Goal: Task Accomplishment & Management: Complete application form

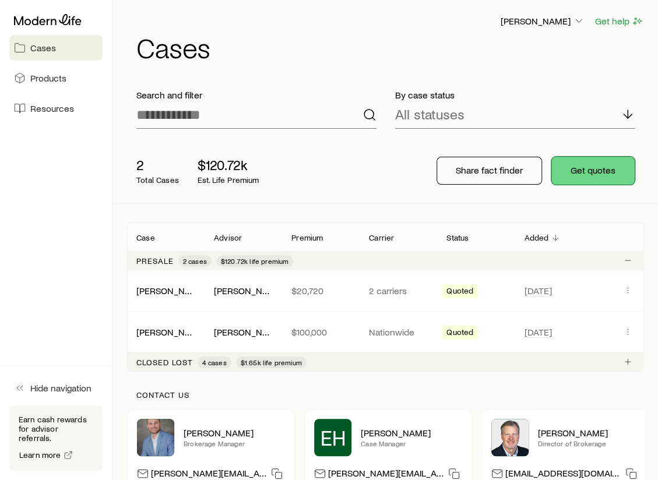
click at [574, 177] on button "Get quotes" at bounding box center [592, 171] width 83 height 28
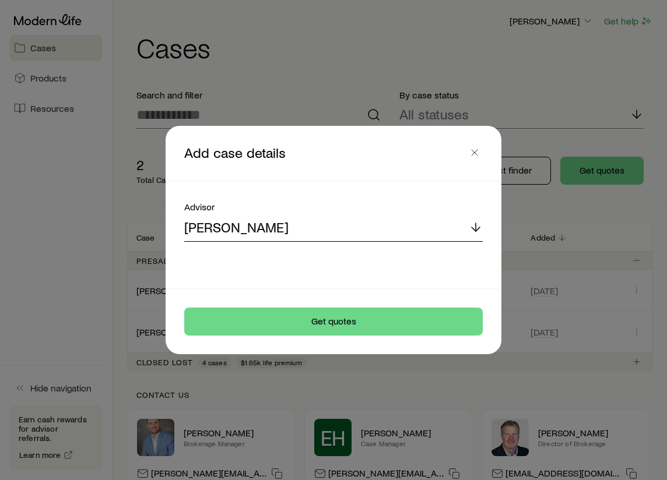
click at [287, 227] on div "[PERSON_NAME]" at bounding box center [333, 228] width 298 height 28
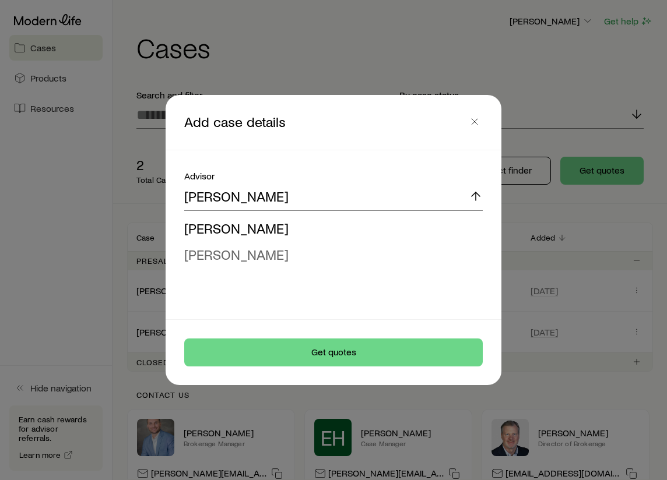
click at [234, 244] on li "[PERSON_NAME]" at bounding box center [329, 255] width 291 height 26
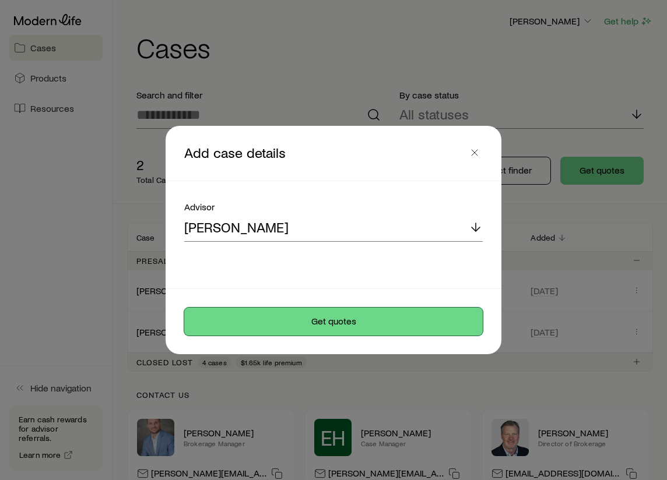
click at [248, 317] on button "Get quotes" at bounding box center [333, 322] width 298 height 28
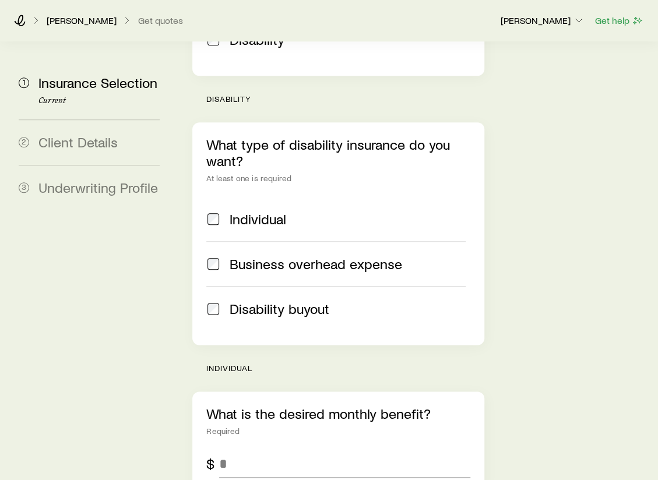
scroll to position [525, 0]
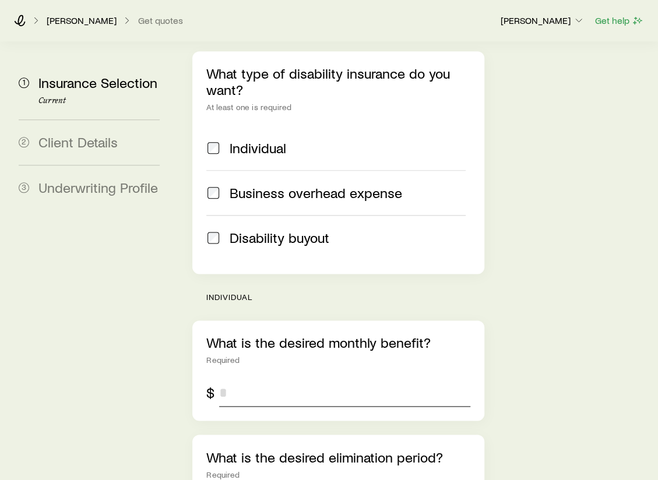
click at [230, 379] on input "tel" at bounding box center [344, 393] width 251 height 28
type input "*****"
click at [487, 360] on div "Insurance Selection Start by specifying details about any product types you are…" at bounding box center [338, 209] width 310 height 1384
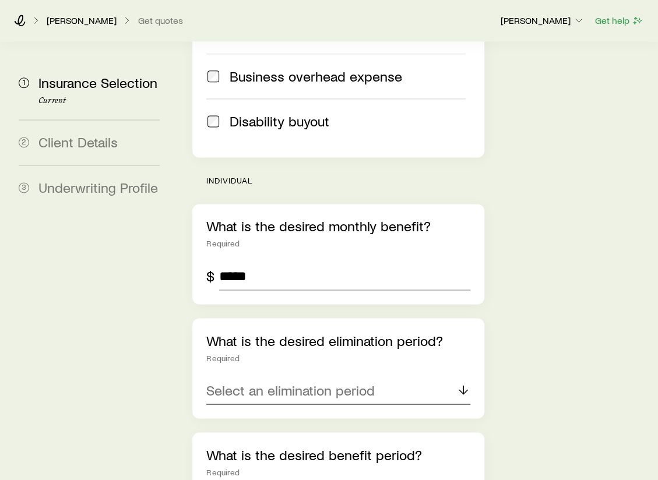
click at [348, 382] on p "Select an elimination period" at bounding box center [290, 390] width 168 height 16
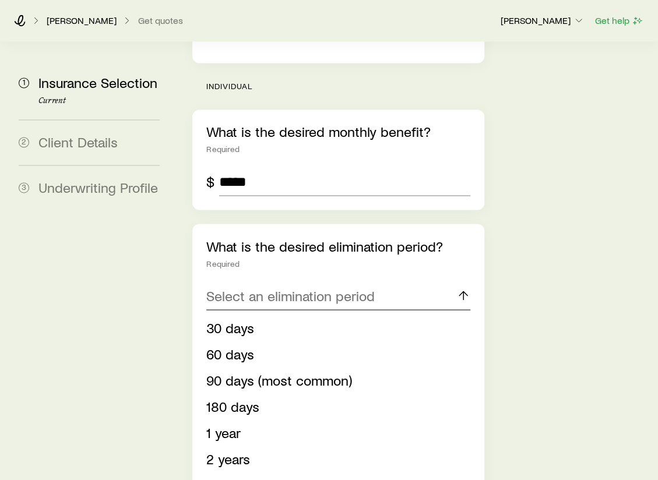
scroll to position [758, 0]
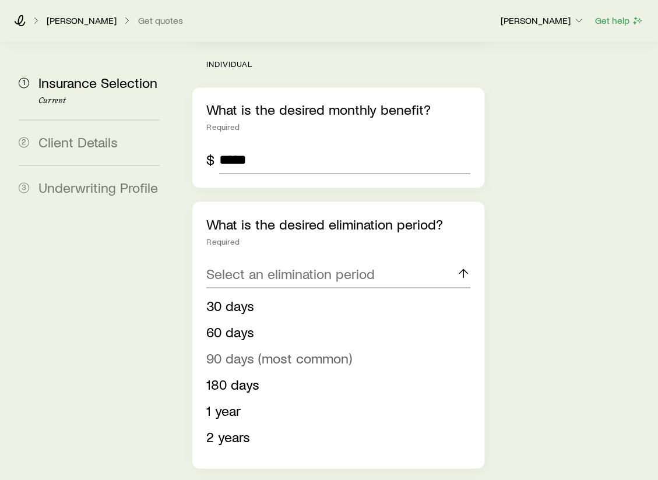
click at [235, 349] on span "90 days (most common)" at bounding box center [279, 357] width 146 height 17
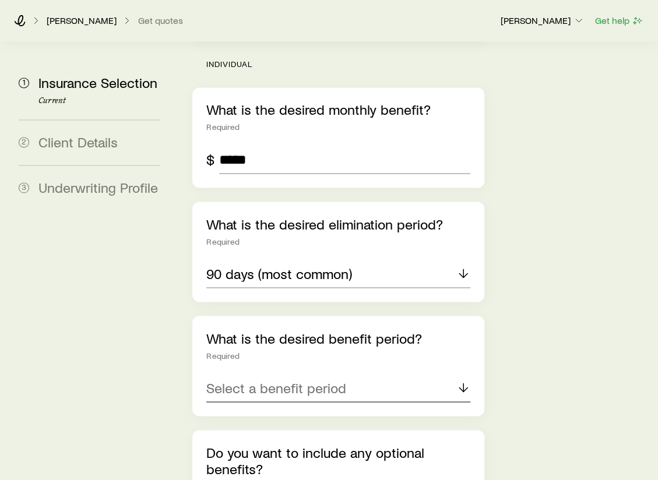
click at [267, 374] on div "Select a benefit period" at bounding box center [337, 388] width 263 height 28
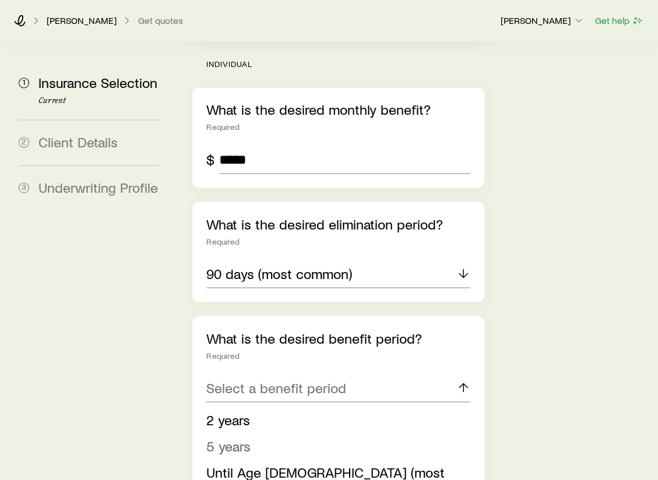
click at [249, 437] on span "5 years" at bounding box center [228, 445] width 44 height 17
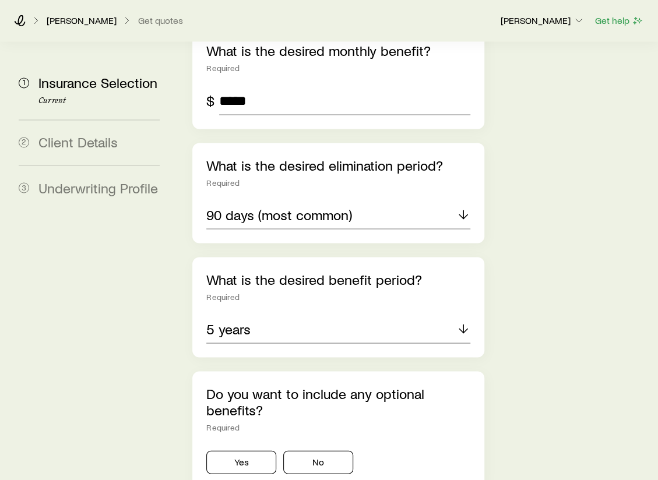
scroll to position [874, 0]
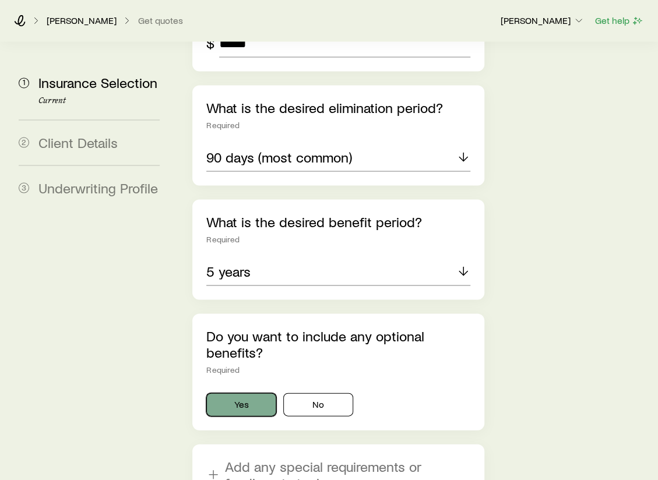
click at [251, 393] on button "Yes" at bounding box center [241, 404] width 70 height 23
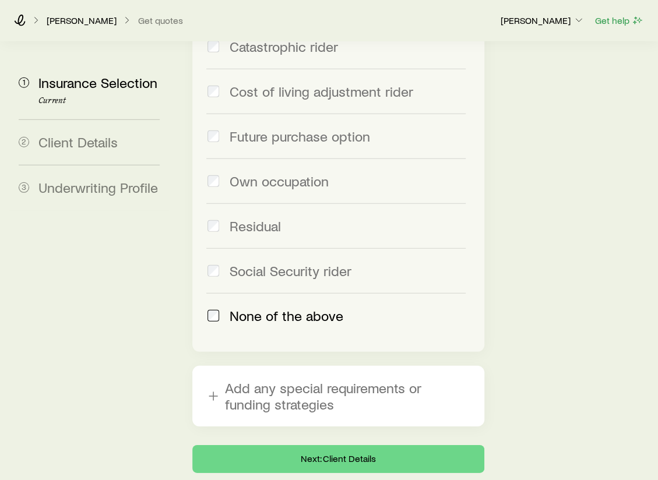
scroll to position [1348, 0]
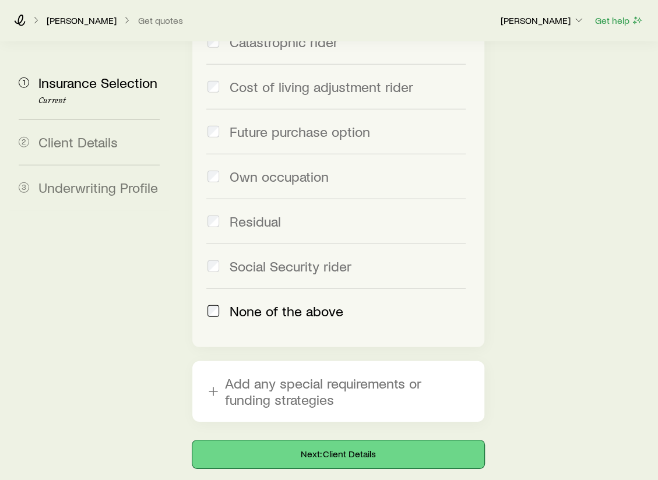
click at [321, 441] on button "Next: Client Details" at bounding box center [337, 455] width 291 height 28
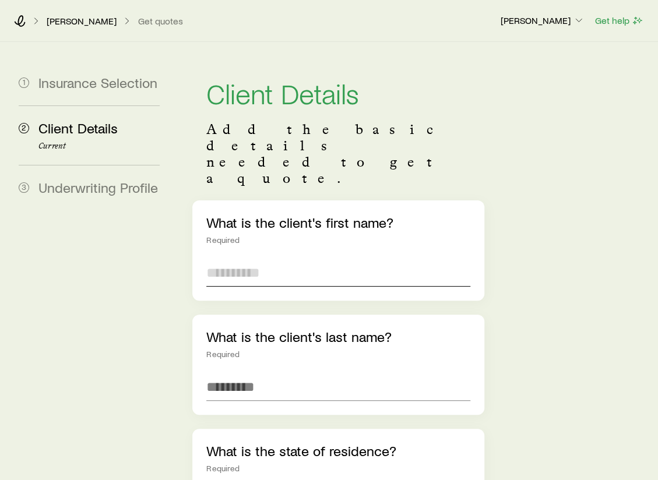
click at [297, 259] on input "text" at bounding box center [337, 273] width 263 height 28
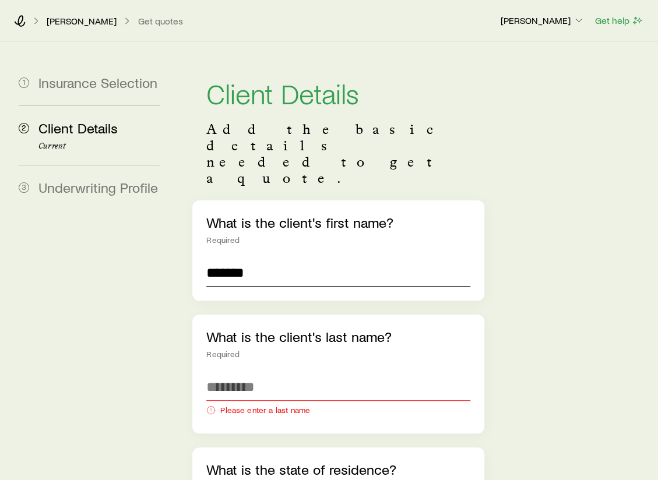
click at [297, 259] on input "*******" at bounding box center [337, 273] width 263 height 28
type input "******"
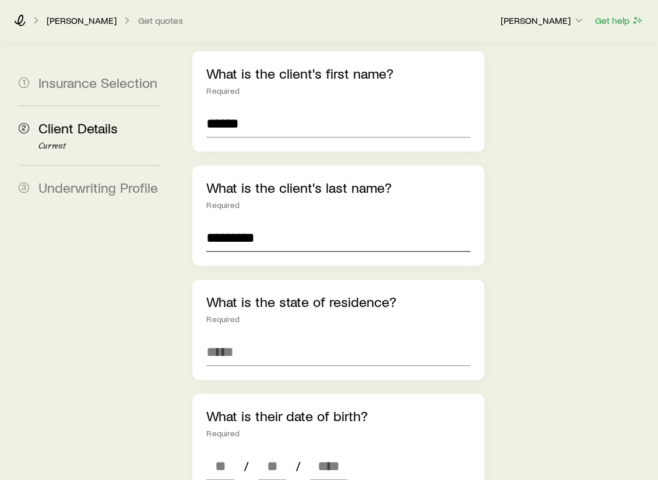
scroll to position [175, 0]
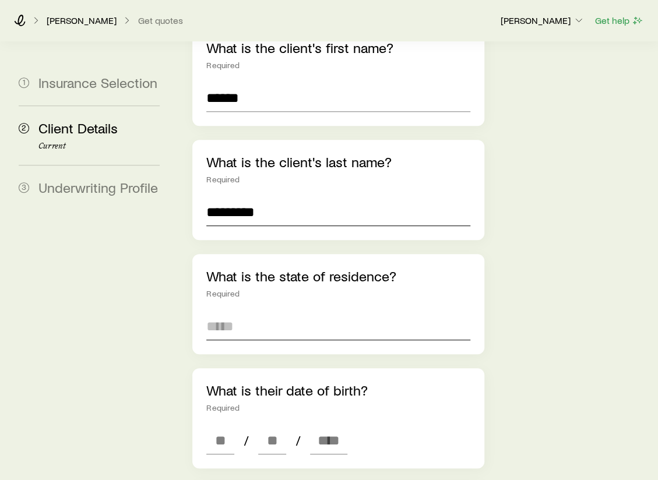
type input "*********"
click at [262, 312] on input at bounding box center [337, 326] width 263 height 28
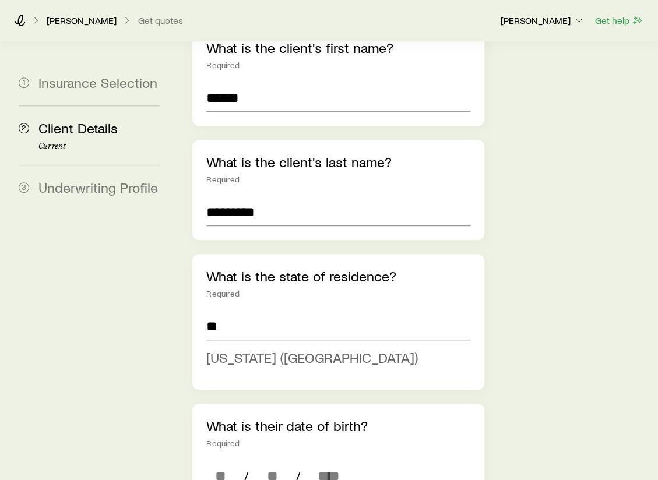
click at [270, 349] on span "[US_STATE] ([GEOGRAPHIC_DATA])" at bounding box center [312, 357] width 212 height 17
type input "**********"
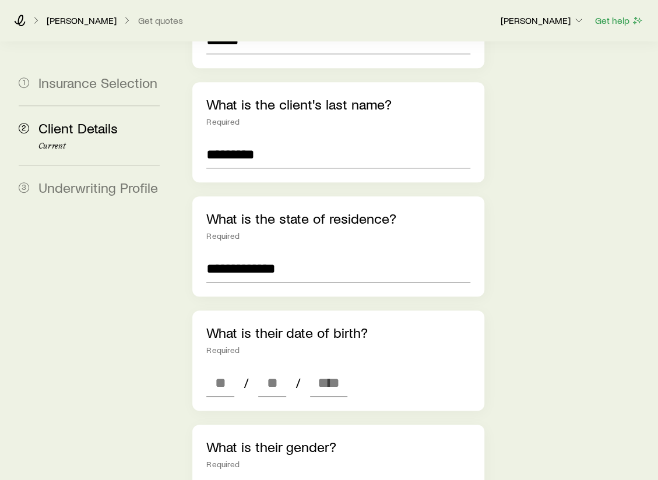
scroll to position [233, 0]
click at [226, 368] on input at bounding box center [220, 382] width 28 height 28
type input "**"
type input "****"
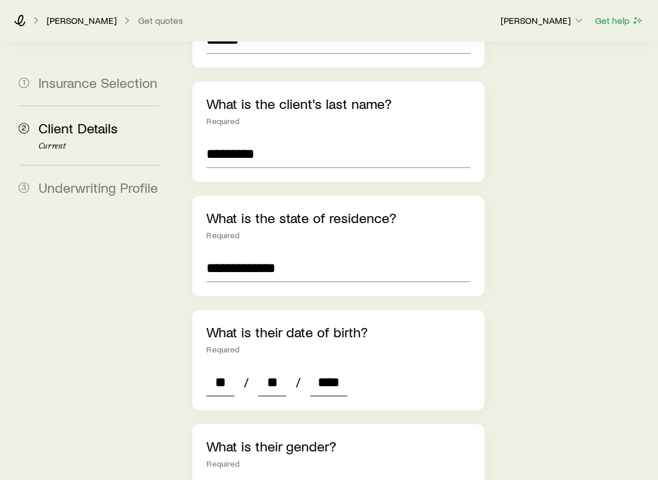
type input "*"
type input "****"
click at [414, 314] on div "What is their date of birth? Required * / * / ****" at bounding box center [337, 360] width 291 height 100
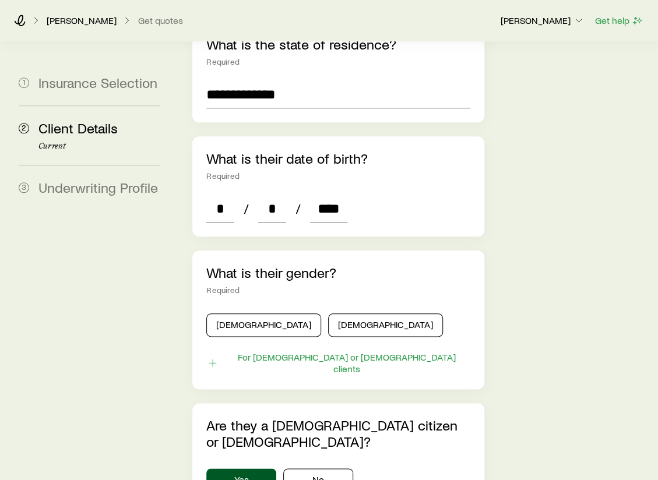
scroll to position [408, 0]
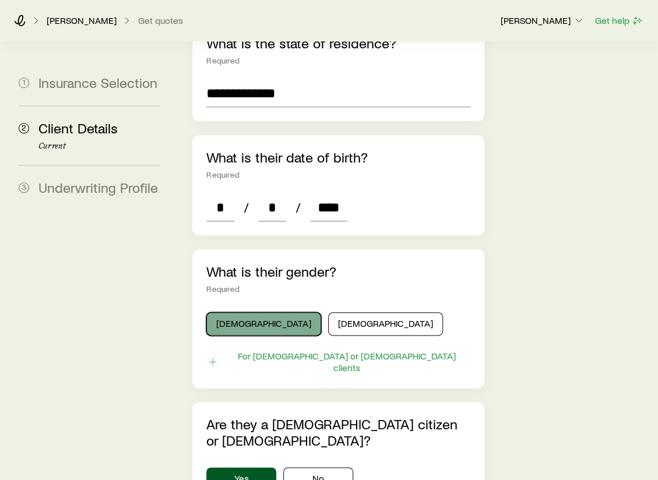
click at [247, 312] on button "[DEMOGRAPHIC_DATA]" at bounding box center [263, 323] width 115 height 23
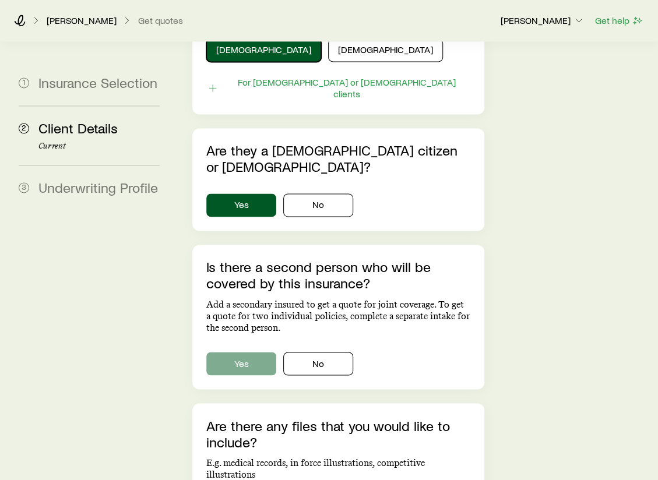
scroll to position [699, 0]
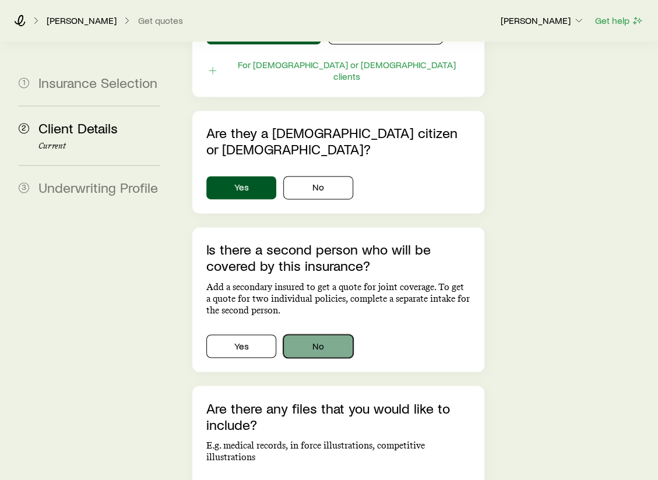
click at [329, 335] on button "No" at bounding box center [318, 346] width 70 height 23
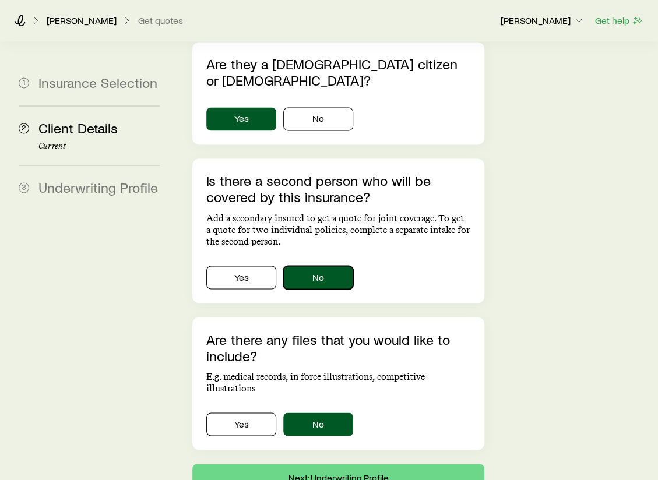
scroll to position [801, 0]
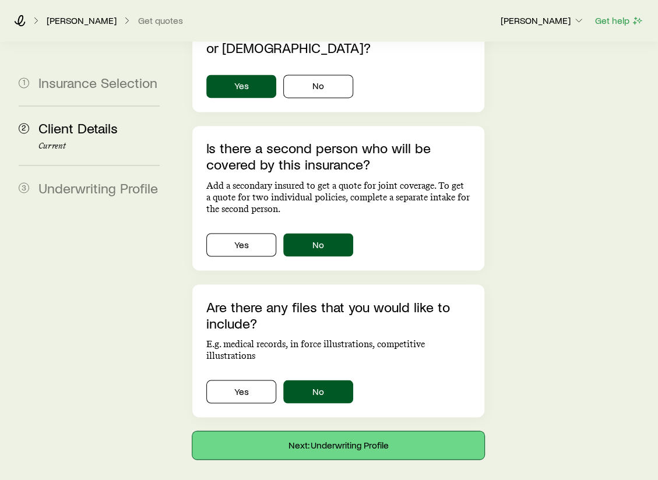
click at [332, 431] on button "Next: Underwriting Profile" at bounding box center [337, 445] width 291 height 28
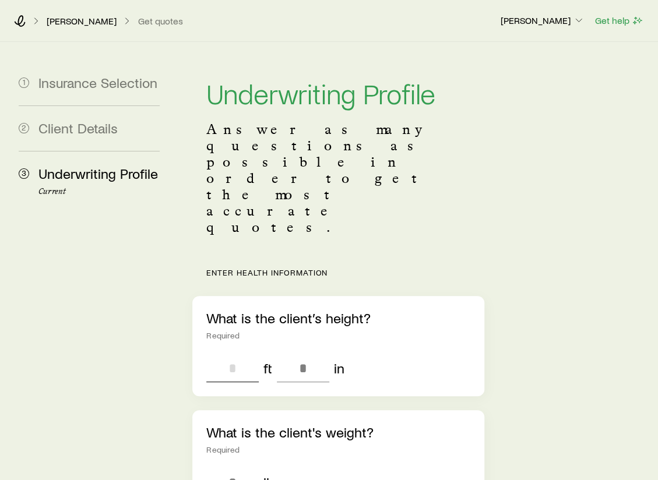
click at [241, 354] on input "tel" at bounding box center [232, 368] width 52 height 28
type input "*"
click at [319, 354] on input "tel" at bounding box center [303, 368] width 52 height 28
type input "*"
click at [233, 469] on input "tel" at bounding box center [232, 483] width 52 height 28
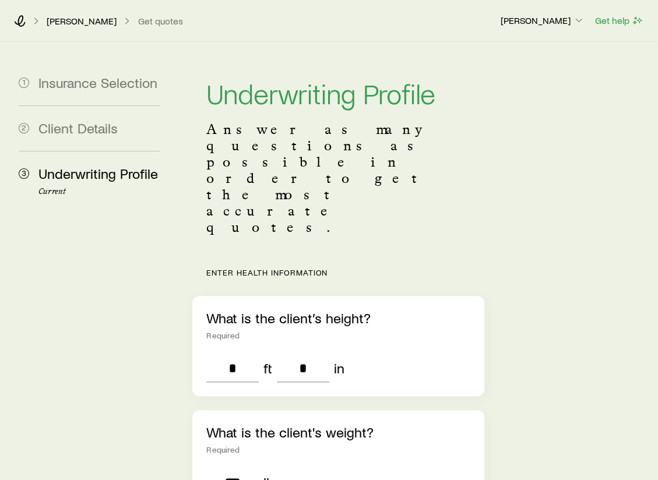
type input "***"
click at [457, 424] on p "What is the client's weight?" at bounding box center [337, 432] width 263 height 16
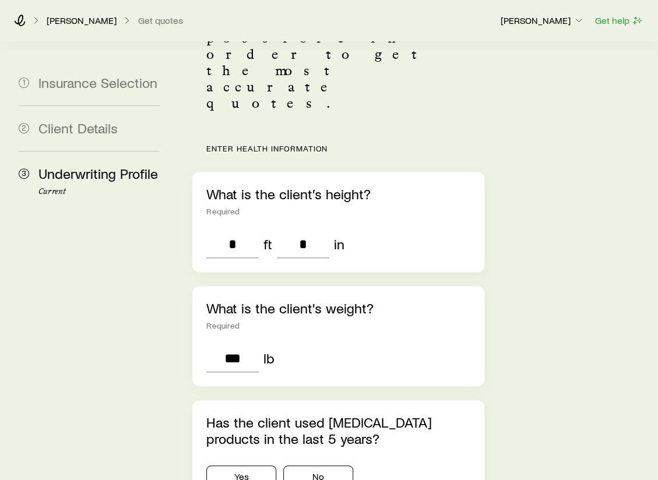
scroll to position [175, 0]
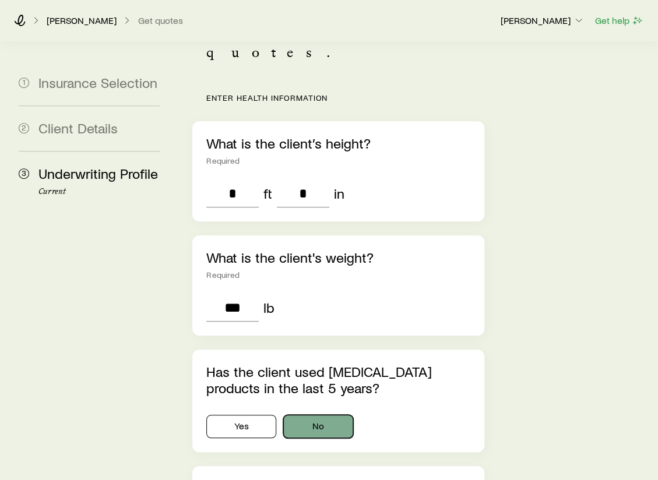
click at [315, 415] on button "No" at bounding box center [318, 426] width 70 height 23
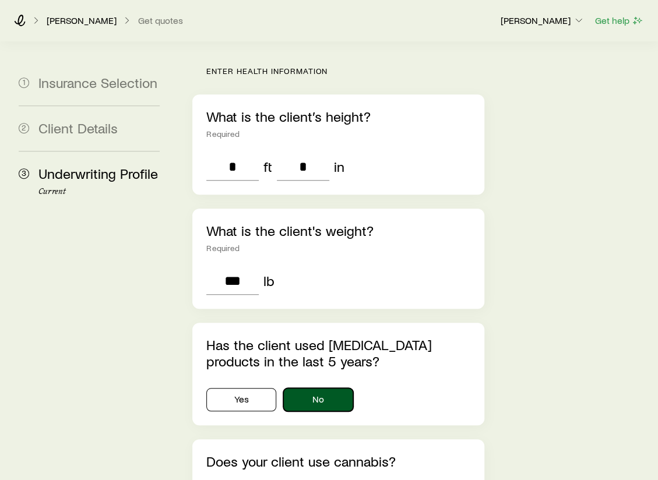
scroll to position [233, 0]
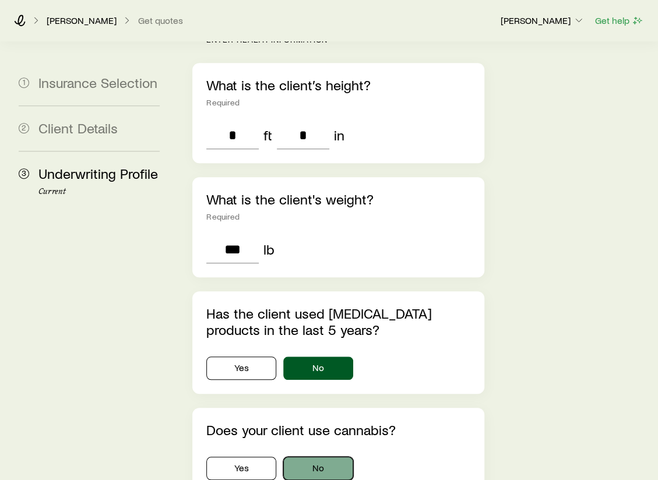
click at [311, 457] on button "No" at bounding box center [318, 468] width 70 height 23
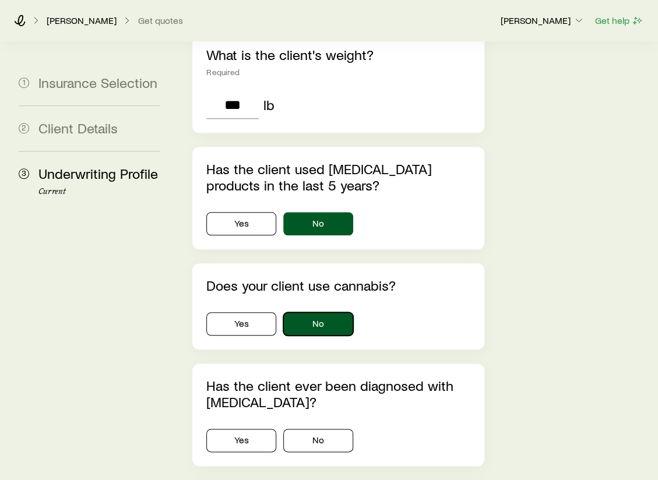
scroll to position [408, 0]
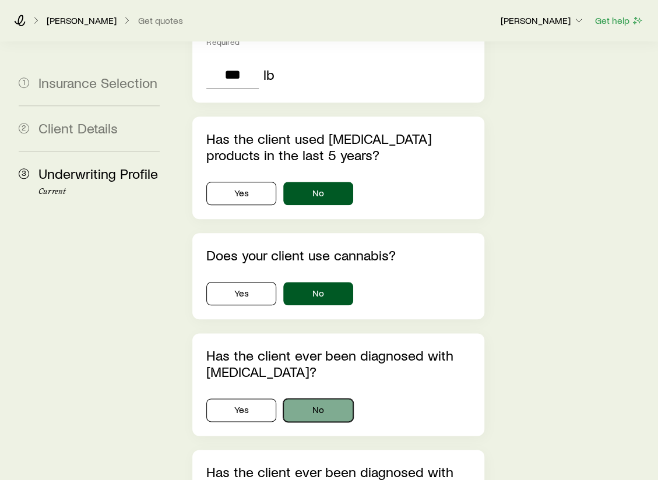
click at [332, 399] on button "No" at bounding box center [318, 410] width 70 height 23
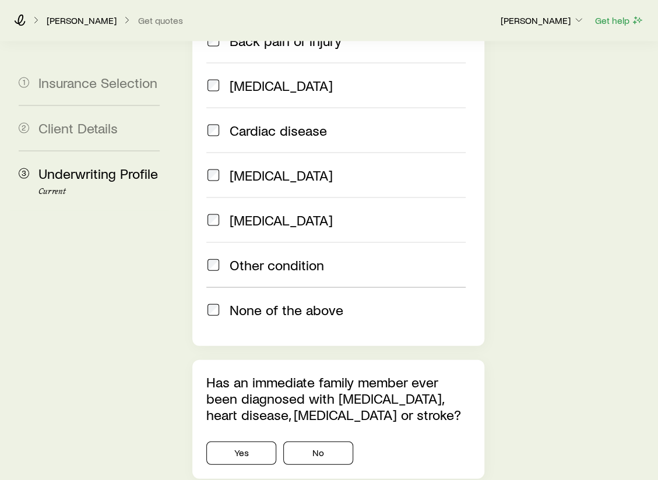
scroll to position [991, 0]
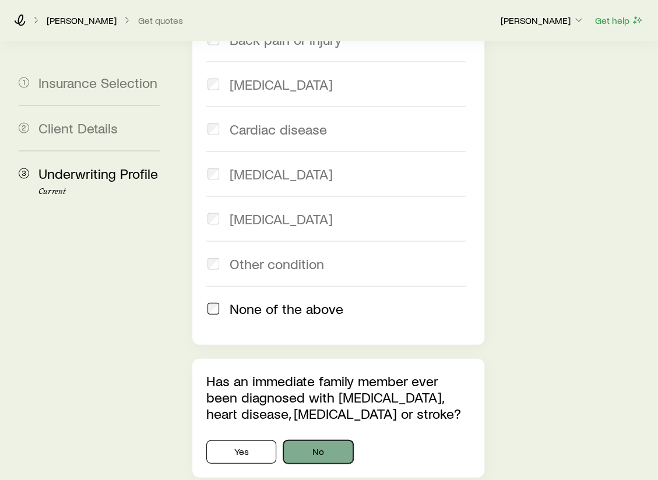
click at [344, 441] on button "No" at bounding box center [318, 452] width 70 height 23
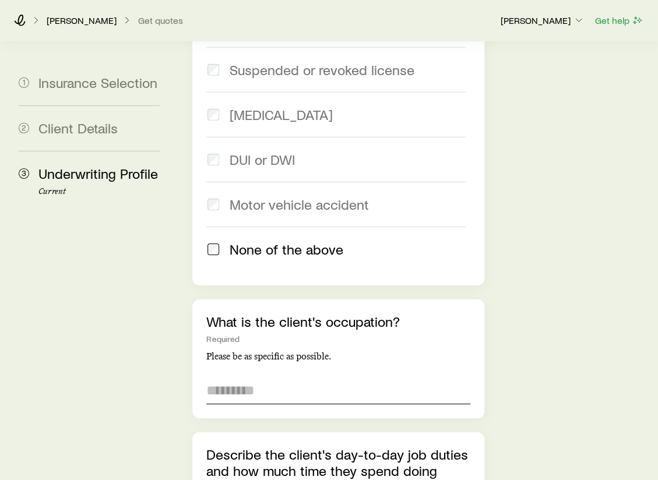
scroll to position [1574, 0]
click at [292, 376] on input "text" at bounding box center [337, 390] width 263 height 28
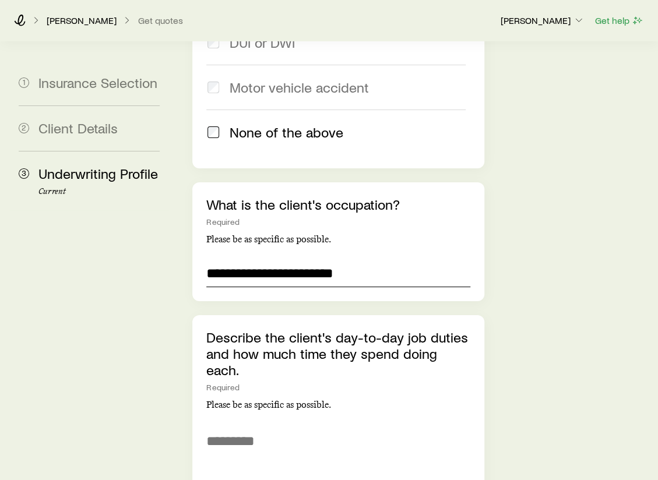
scroll to position [1749, 0]
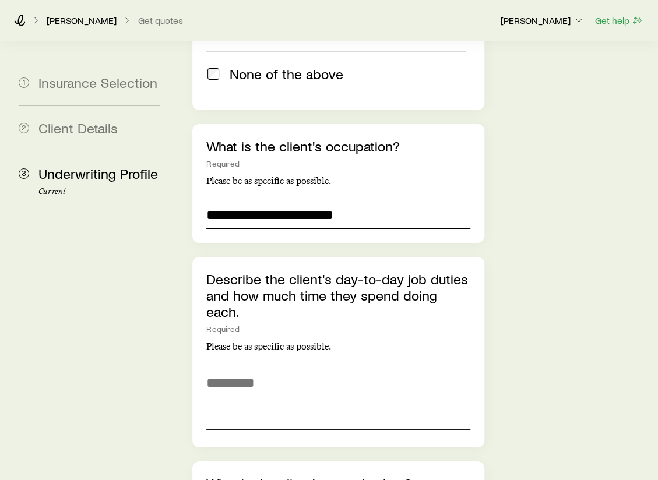
type input "**********"
click at [252, 367] on textarea at bounding box center [337, 399] width 263 height 64
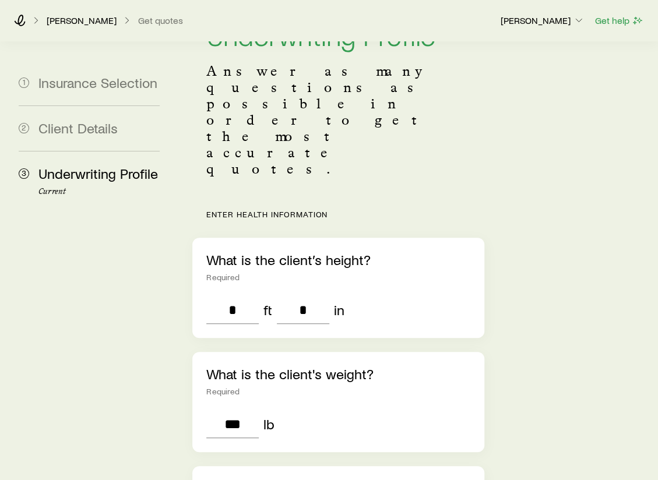
scroll to position [117, 0]
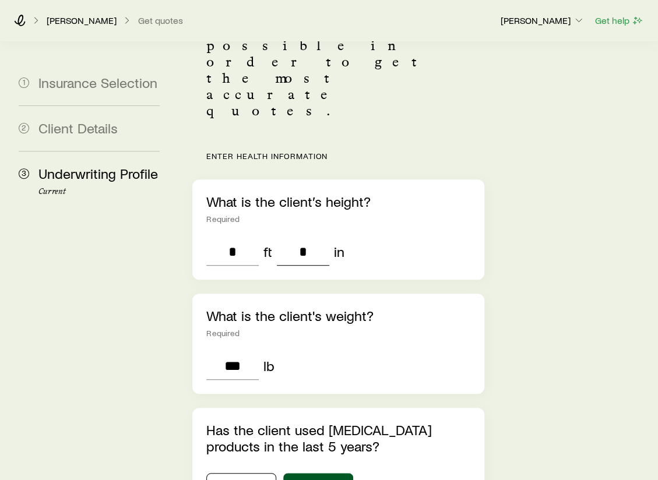
click at [315, 238] on input "*" at bounding box center [303, 252] width 52 height 28
type input "*"
click at [342, 294] on div "What is the client's weight? Required *** lb" at bounding box center [337, 344] width 291 height 100
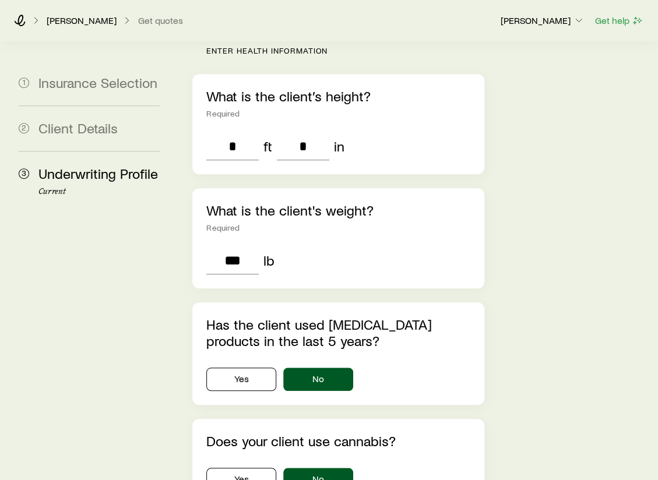
scroll to position [233, 0]
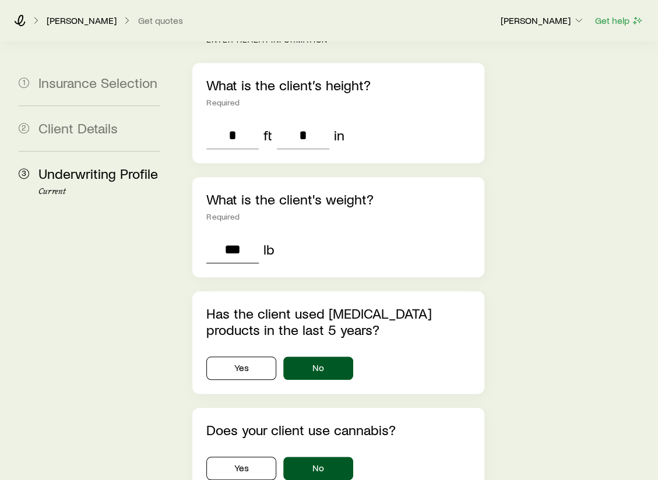
drag, startPoint x: 242, startPoint y: 163, endPoint x: 206, endPoint y: 161, distance: 35.6
click at [206, 235] on input "***" at bounding box center [232, 249] width 52 height 28
type input "*"
type input "***"
click at [423, 357] on div "Yes No" at bounding box center [337, 368] width 263 height 23
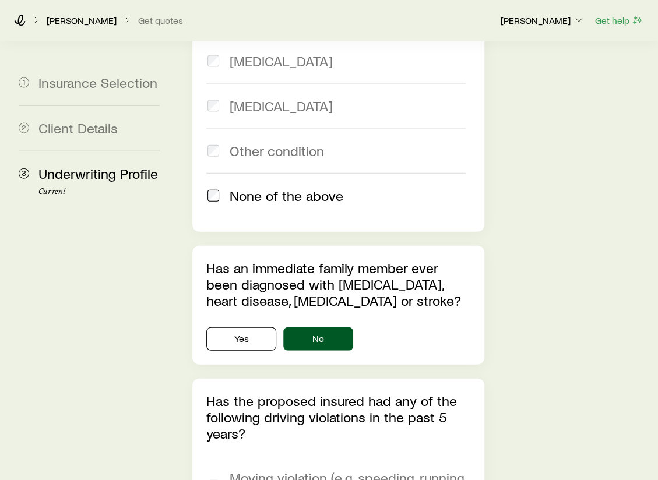
scroll to position [1107, 0]
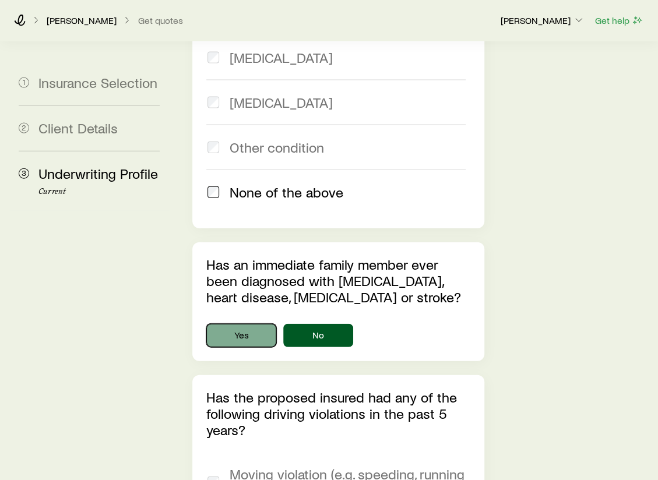
click at [266, 324] on button "Yes" at bounding box center [241, 335] width 70 height 23
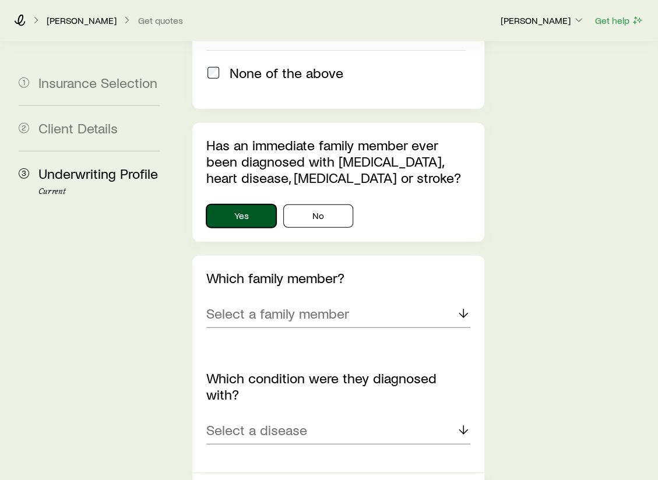
scroll to position [1282, 0]
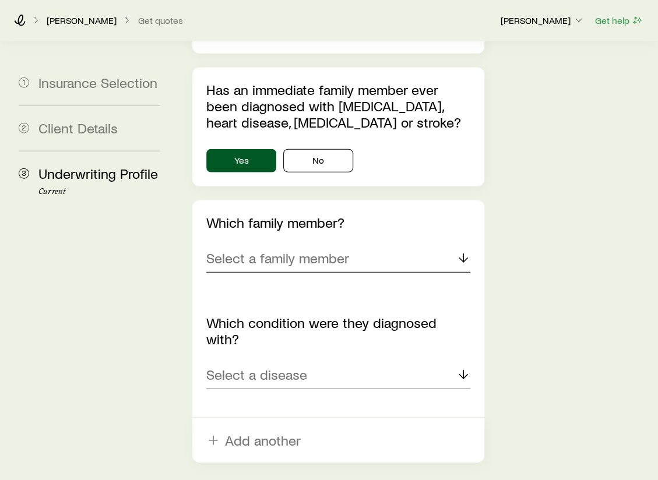
click at [338, 250] on p "Select a family member" at bounding box center [277, 258] width 143 height 16
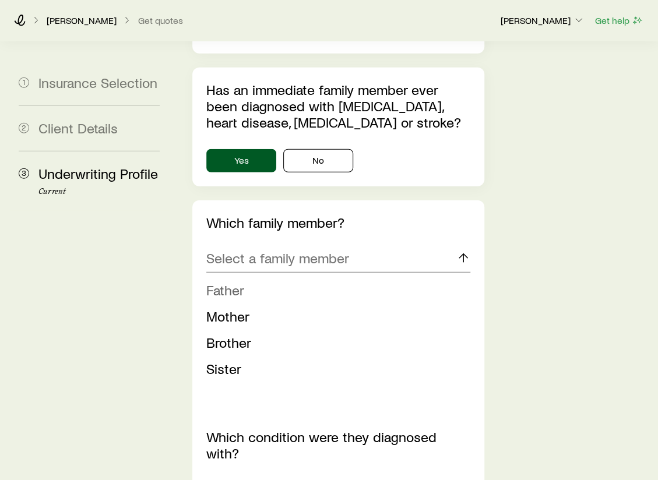
click at [262, 277] on li "Father" at bounding box center [334, 290] width 256 height 26
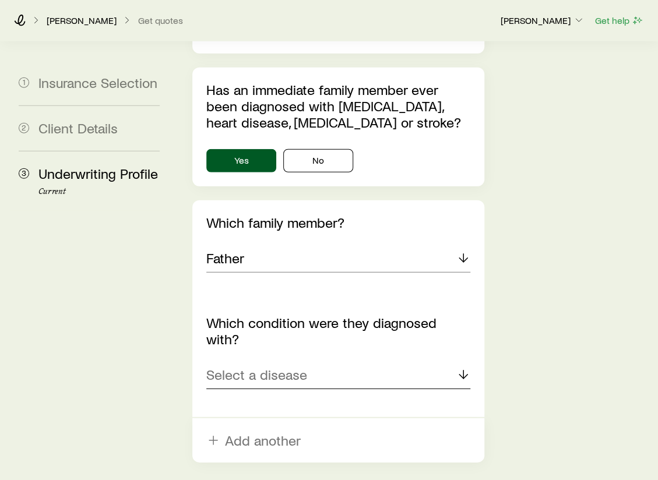
click at [293, 367] on p "Select a disease" at bounding box center [256, 375] width 101 height 16
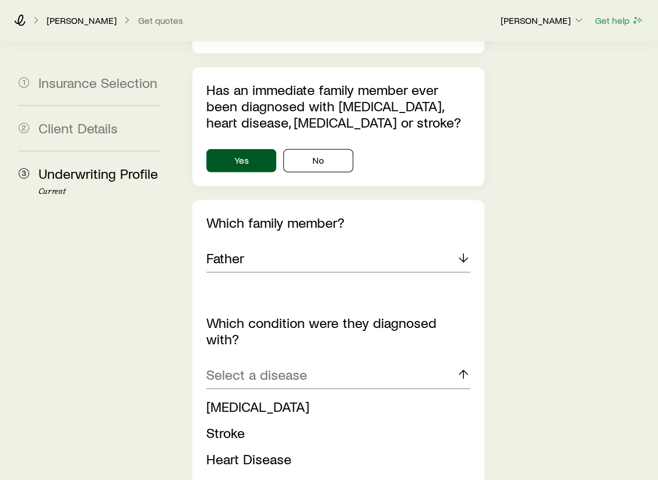
click at [228, 477] on span "[MEDICAL_DATA]" at bounding box center [257, 485] width 103 height 17
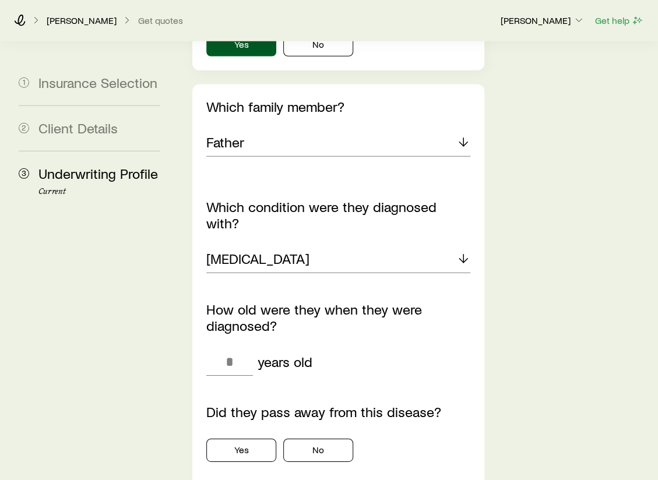
scroll to position [1399, 0]
click at [300, 434] on div "Yes No" at bounding box center [337, 448] width 263 height 28
click at [301, 438] on button "No" at bounding box center [318, 449] width 70 height 23
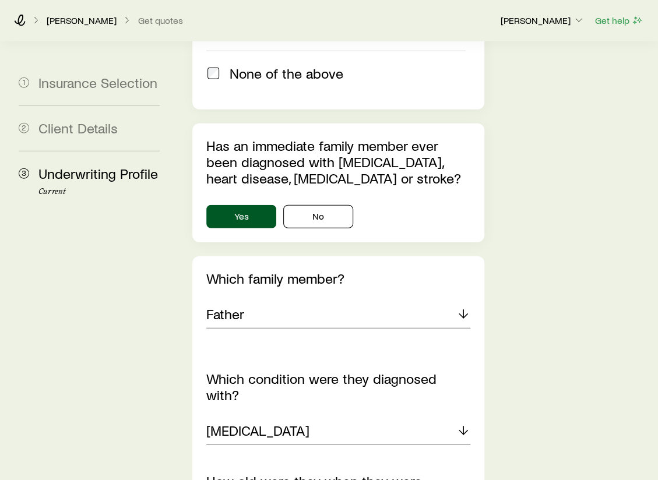
scroll to position [1224, 0]
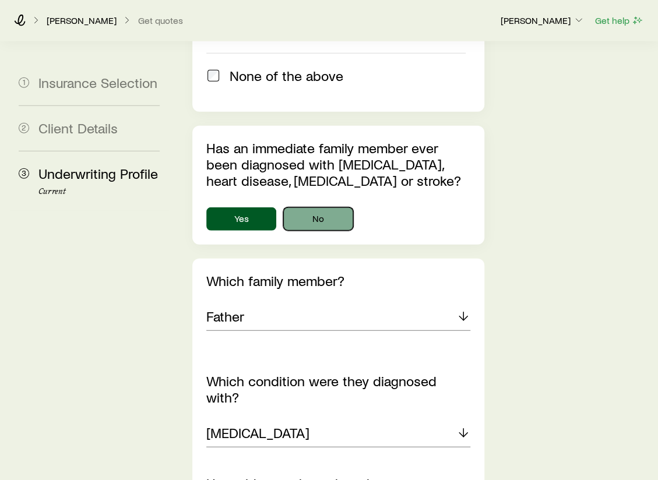
click at [332, 207] on button "No" at bounding box center [318, 218] width 70 height 23
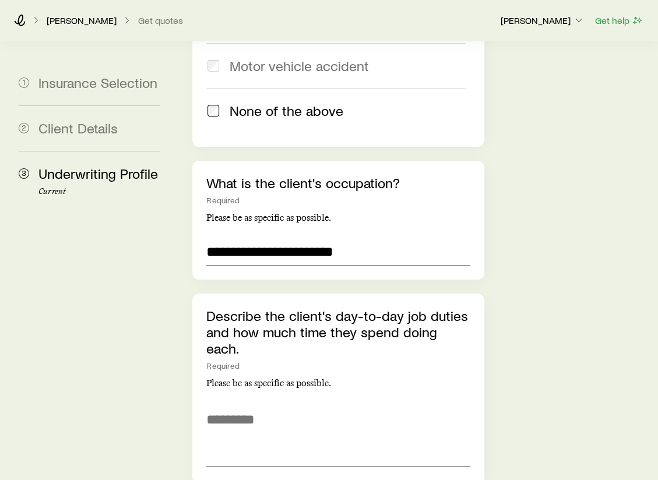
scroll to position [1749, 0]
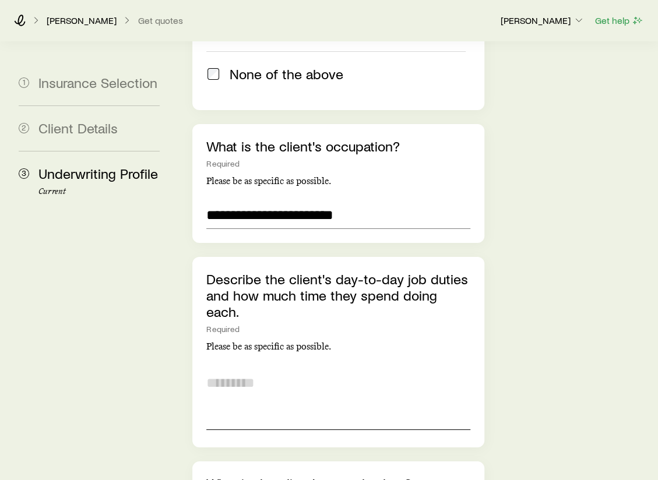
click at [254, 367] on textarea at bounding box center [337, 399] width 263 height 64
click at [253, 367] on textarea at bounding box center [337, 399] width 263 height 64
type textarea "*"
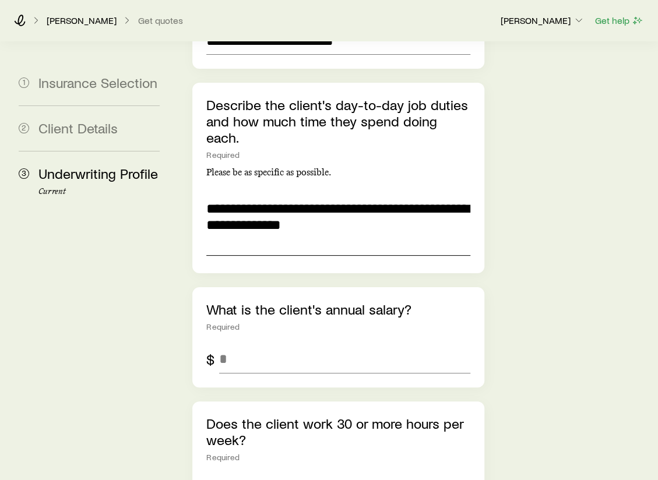
scroll to position [1923, 0]
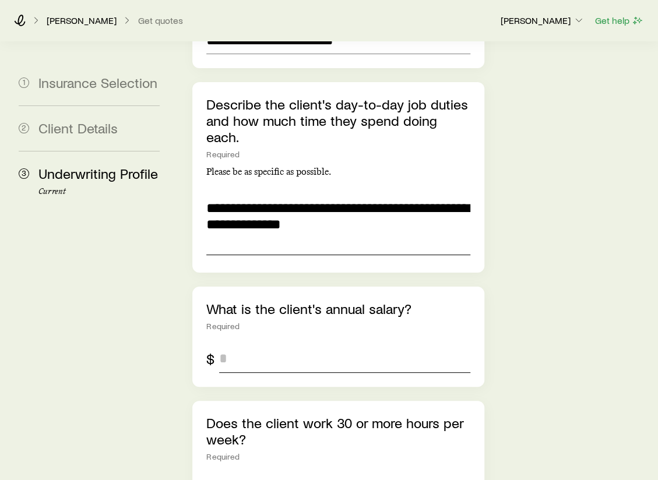
type textarea "**********"
click at [303, 345] on input "tel" at bounding box center [344, 359] width 251 height 28
type input "*******"
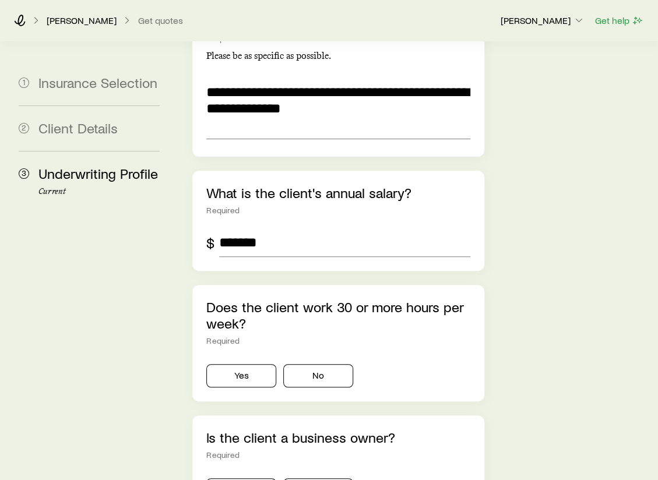
scroll to position [2040, 0]
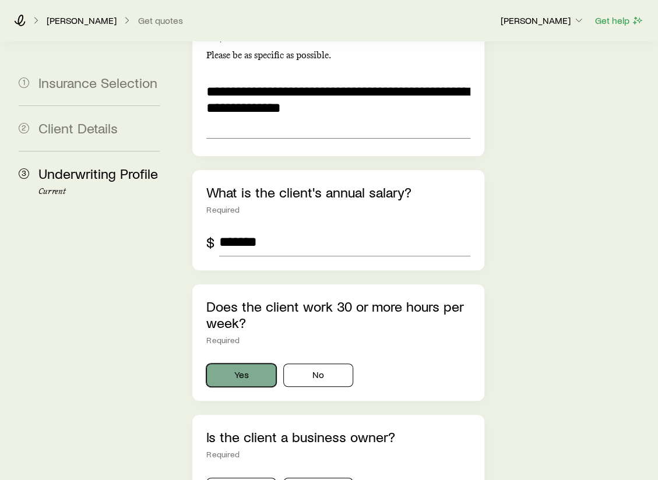
click at [230, 364] on button "Yes" at bounding box center [241, 375] width 70 height 23
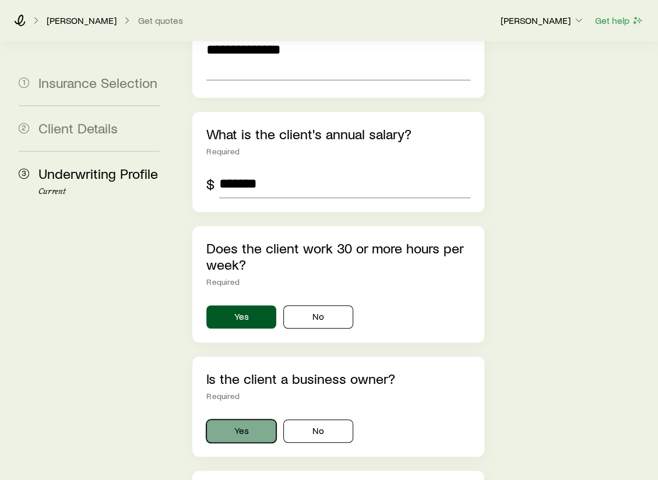
click at [235, 420] on button "Yes" at bounding box center [241, 431] width 70 height 23
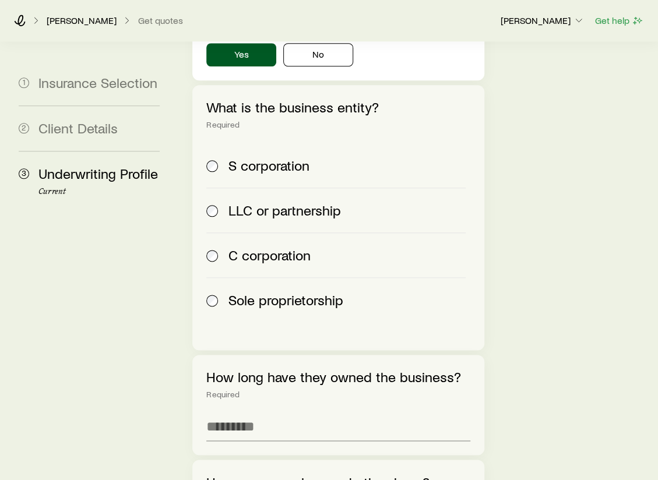
scroll to position [2506, 0]
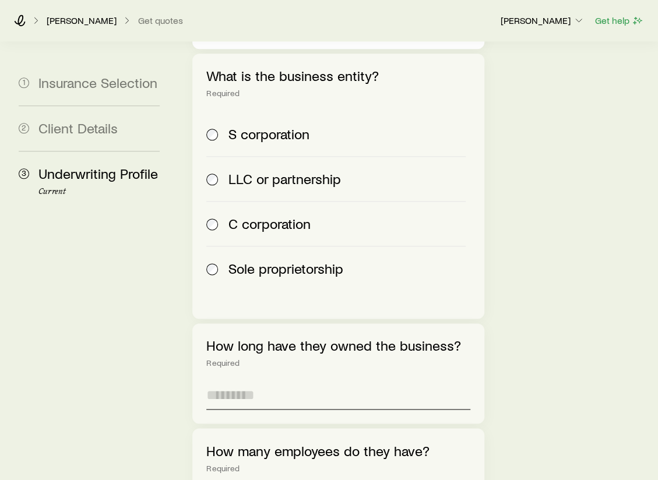
click at [270, 382] on input "text" at bounding box center [337, 396] width 263 height 28
click at [272, 382] on input "text" at bounding box center [337, 396] width 263 height 28
click at [440, 428] on div "How many employees do they have? Required" at bounding box center [337, 478] width 291 height 100
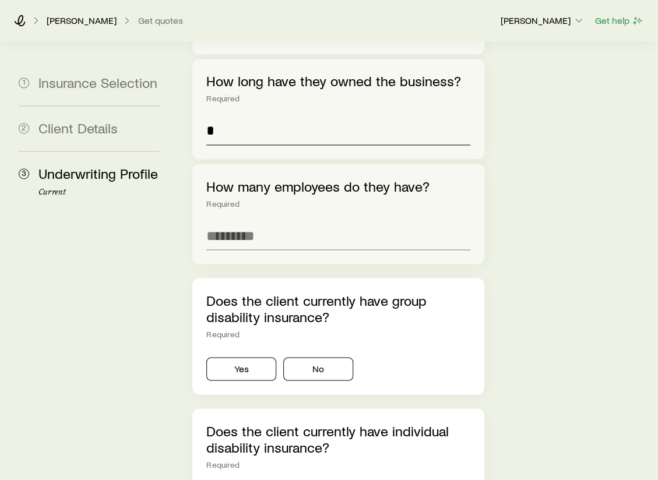
scroll to position [2926, 0]
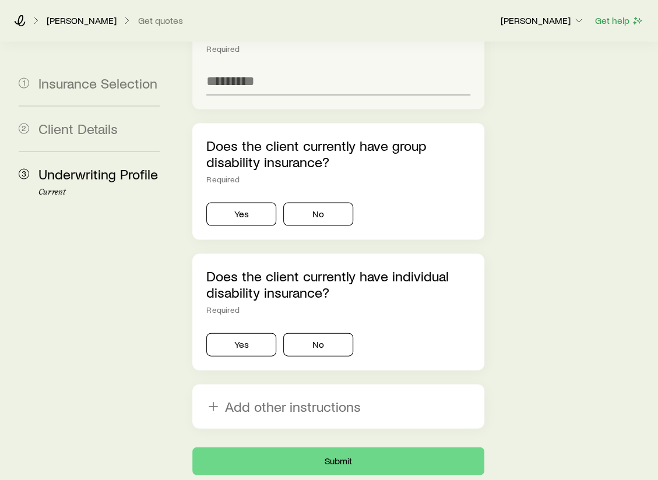
drag, startPoint x: 265, startPoint y: 297, endPoint x: 429, endPoint y: 358, distance: 175.6
drag, startPoint x: 429, startPoint y: 358, endPoint x: 303, endPoint y: 200, distance: 202.4
click at [303, 268] on p "Does the client currently have individual disability insurance?" at bounding box center [337, 284] width 263 height 33
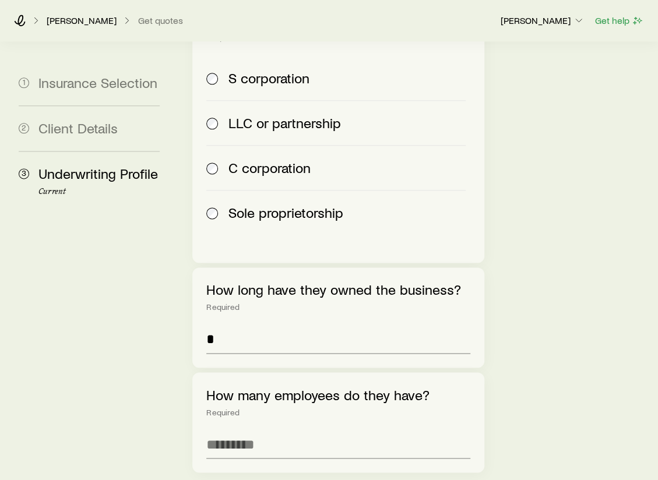
scroll to position [2576, 0]
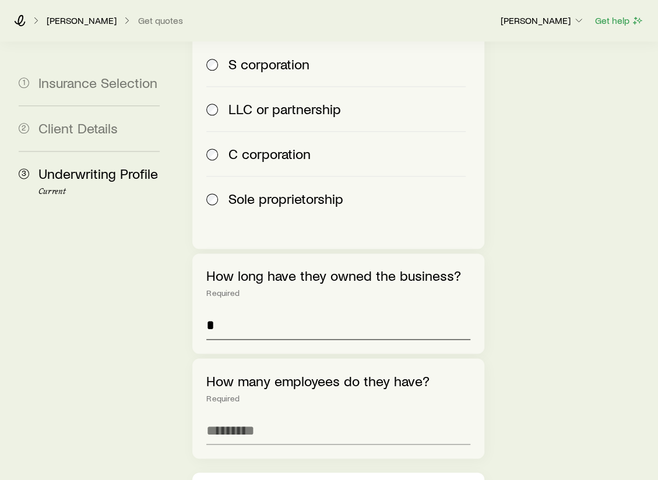
click at [253, 312] on input "*" at bounding box center [337, 326] width 263 height 28
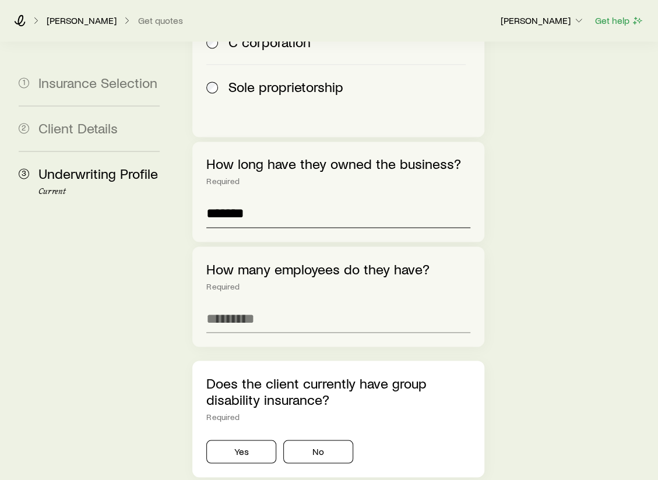
scroll to position [2693, 0]
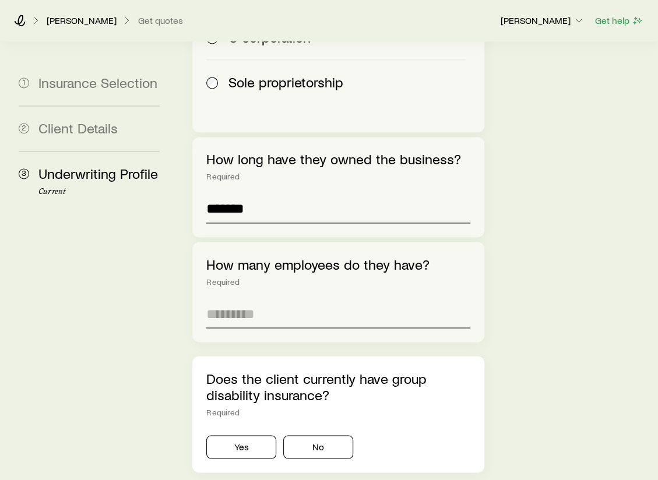
type input "*******"
click at [267, 300] on input "tel" at bounding box center [337, 314] width 263 height 28
type input "*"
click at [365, 356] on div "Does the client currently have group disability insurance? Required Yes No" at bounding box center [337, 414] width 291 height 117
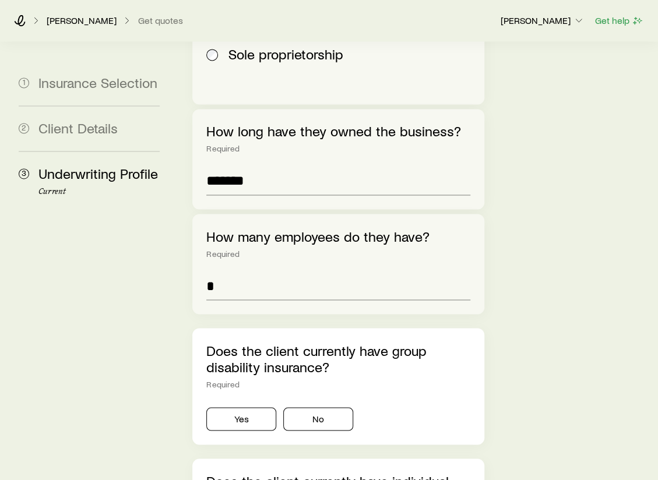
scroll to position [2751, 0]
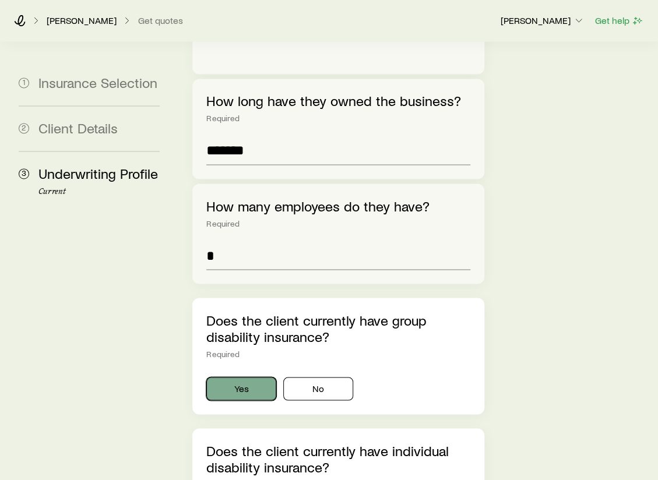
click at [251, 377] on button "Yes" at bounding box center [241, 388] width 70 height 23
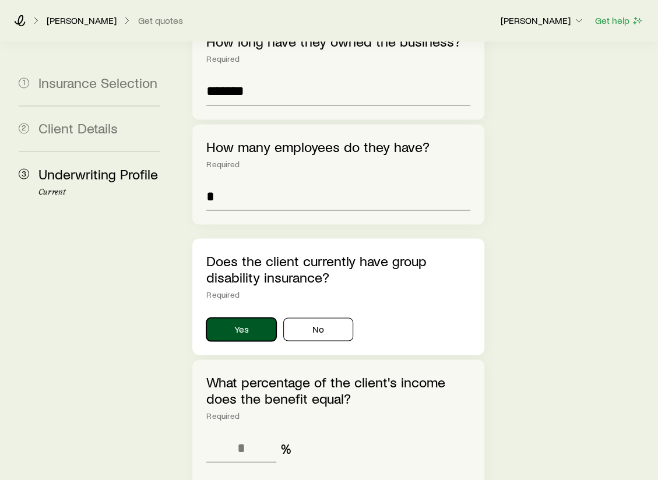
scroll to position [2868, 0]
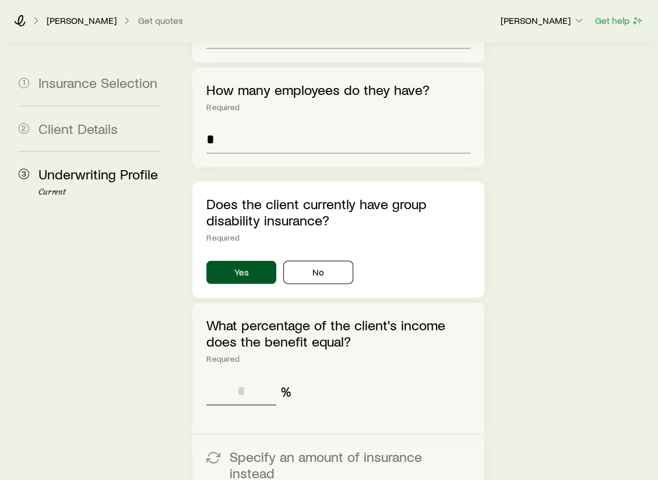
click at [258, 377] on input "tel" at bounding box center [241, 391] width 70 height 28
type input "**"
click at [378, 377] on div "** %" at bounding box center [337, 391] width 263 height 28
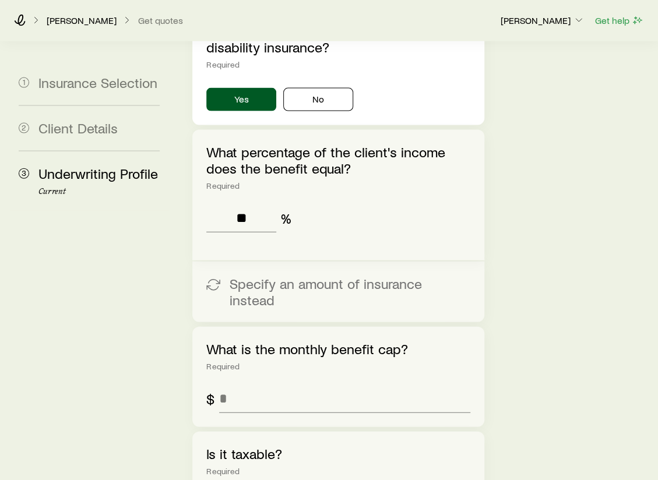
scroll to position [3043, 0]
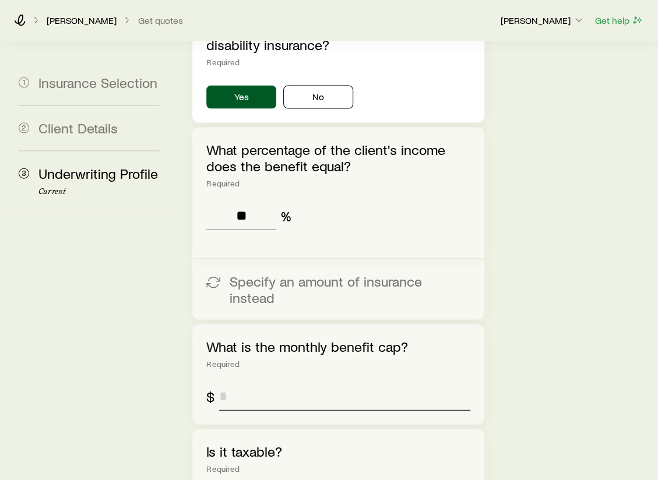
click at [249, 383] on input "tel" at bounding box center [344, 397] width 251 height 28
type input "*"
drag, startPoint x: 337, startPoint y: 357, endPoint x: 343, endPoint y: 341, distance: 17.3
click at [337, 444] on p "Is it taxable?" at bounding box center [337, 452] width 263 height 16
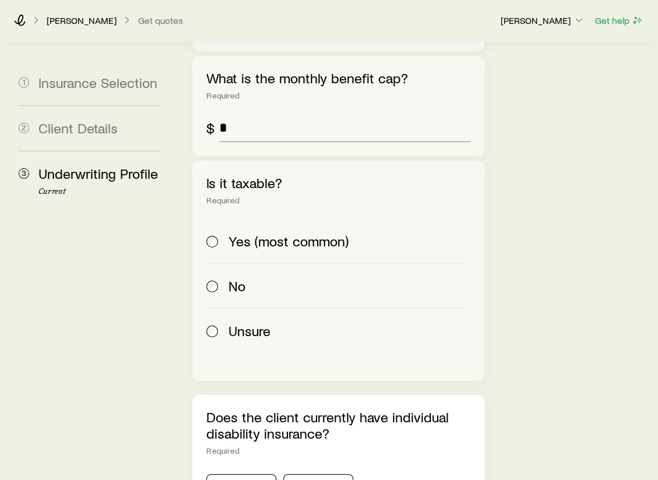
scroll to position [3334, 0]
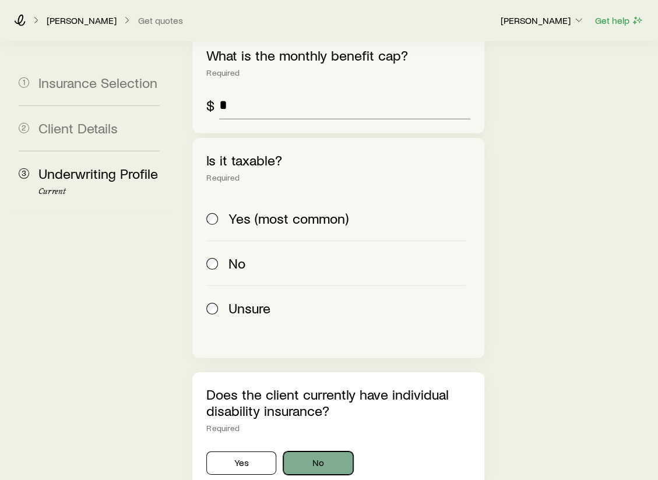
click at [319, 452] on button "No" at bounding box center [318, 463] width 70 height 23
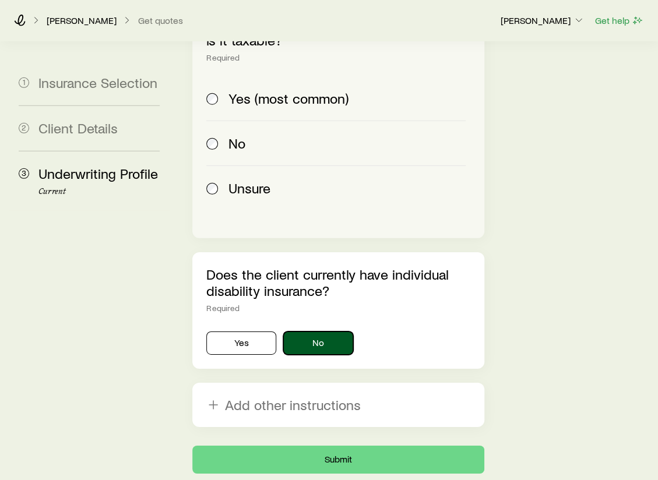
scroll to position [3457, 0]
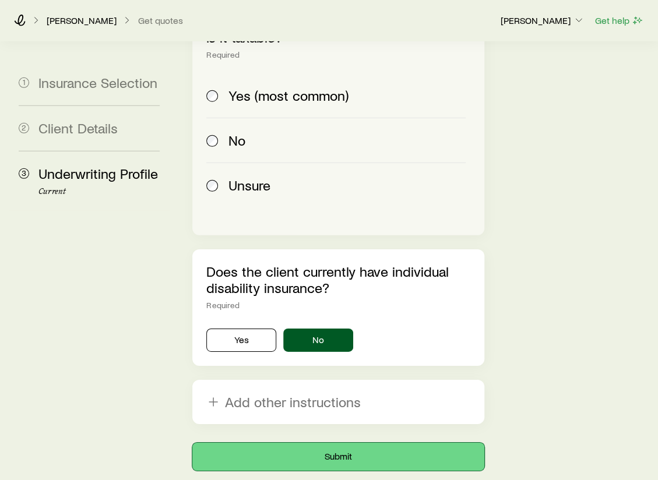
click at [321, 443] on button "Submit" at bounding box center [337, 457] width 291 height 28
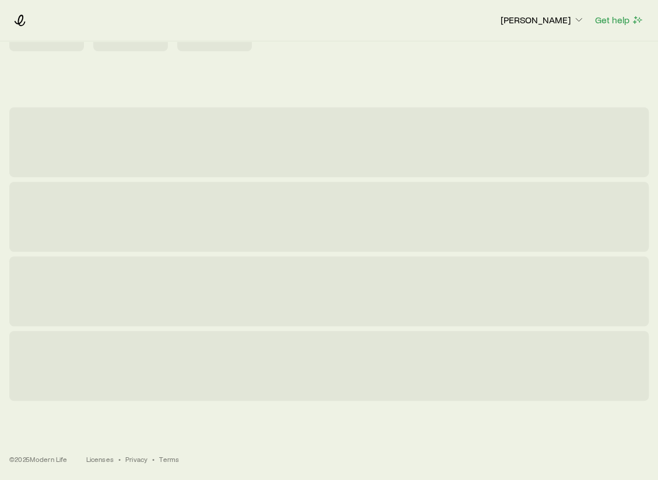
scroll to position [0, 0]
